Goal: Find specific page/section: Locate a particular part of the current website

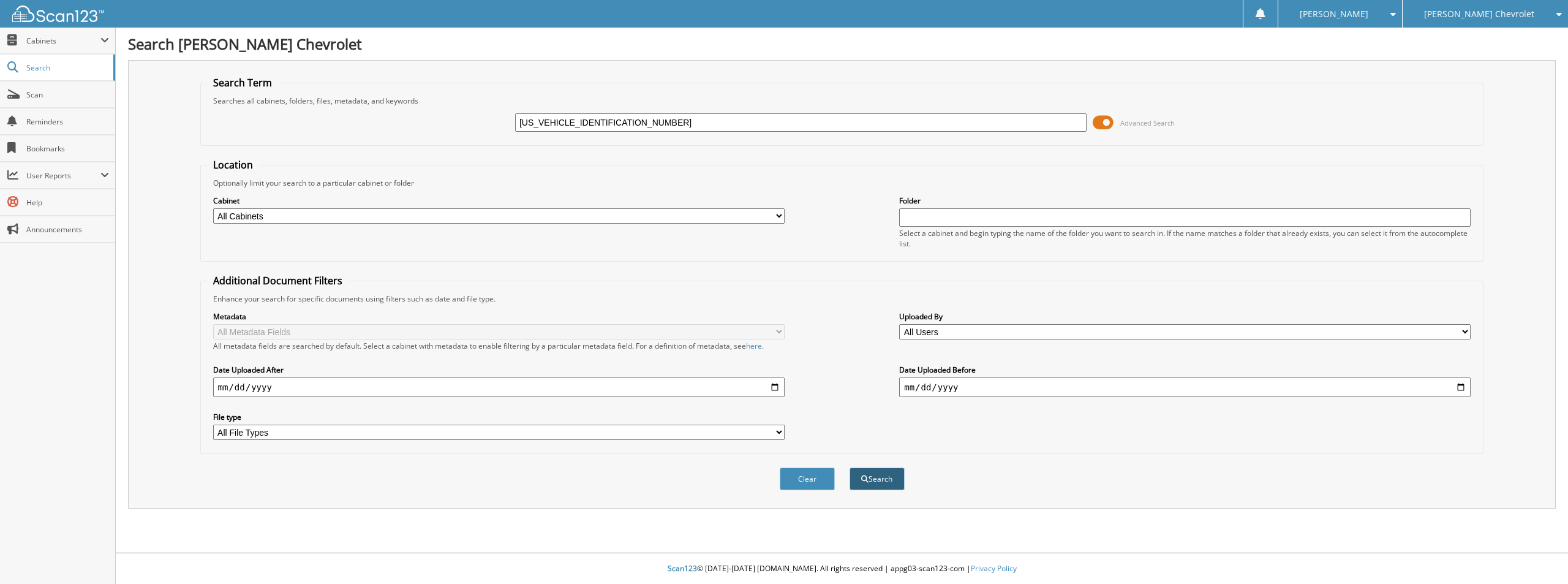
type input "[US_VEHICLE_IDENTIFICATION_NUMBER]"
click at [884, 483] on button "Search" at bounding box center [876, 479] width 55 height 23
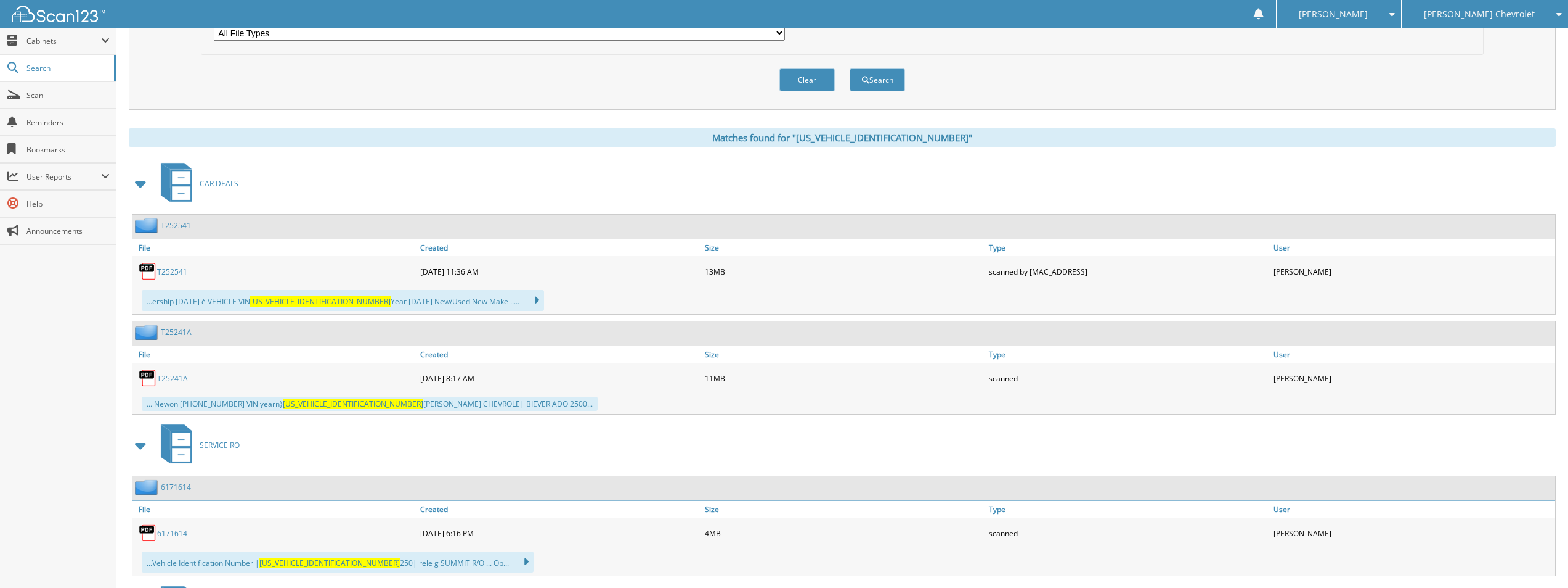
scroll to position [381, 0]
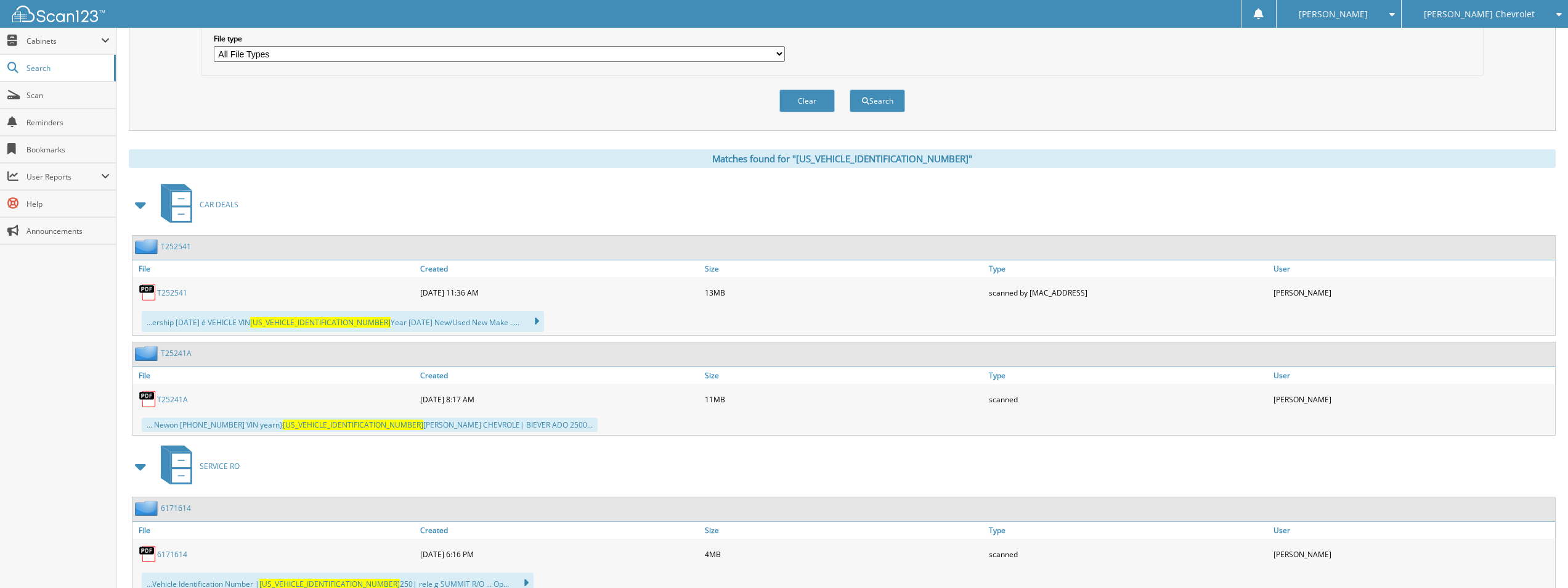
click at [177, 295] on link "T252541" at bounding box center [172, 292] width 30 height 11
